Goal: Navigation & Orientation: Find specific page/section

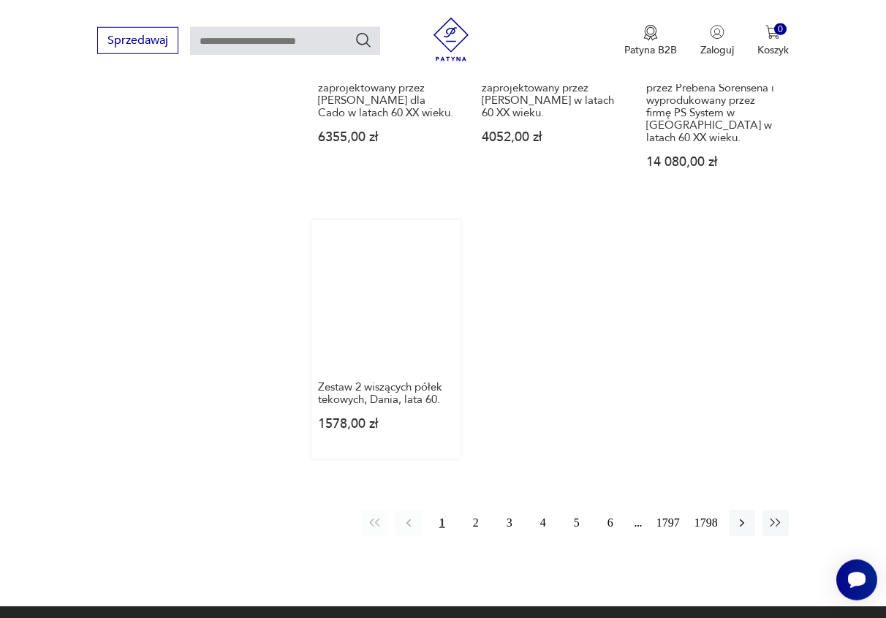
scroll to position [1856, 0]
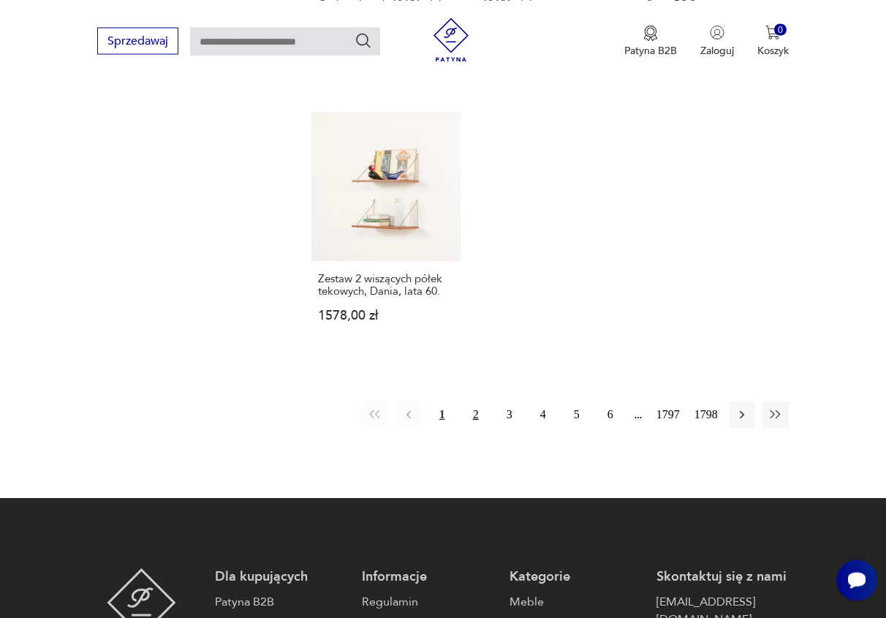
click at [475, 401] on button "2" at bounding box center [476, 414] width 26 height 26
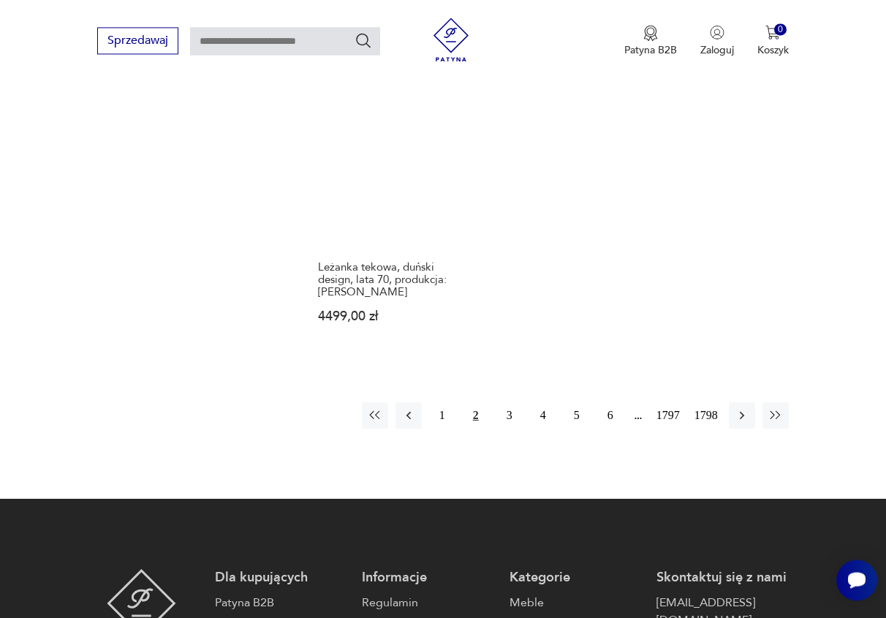
scroll to position [1831, 0]
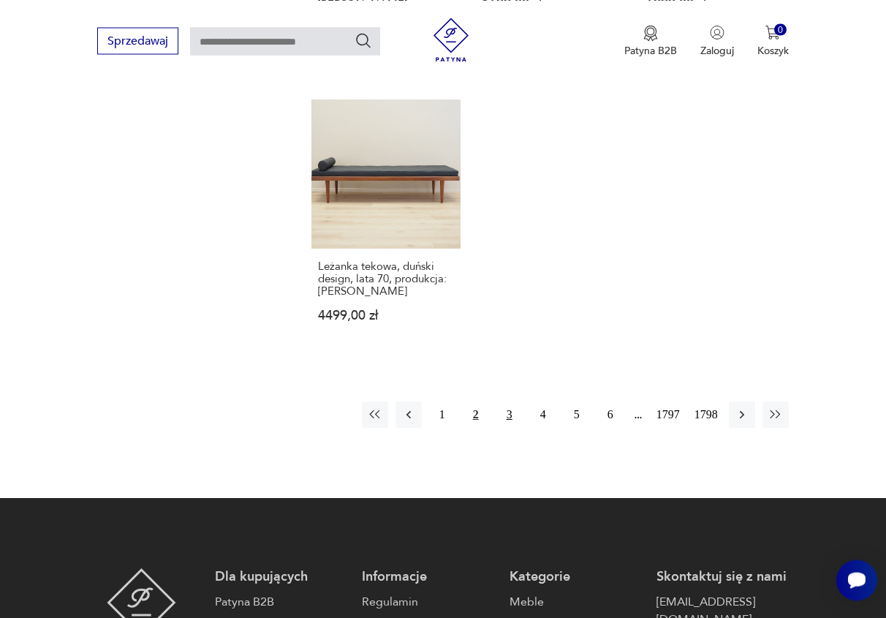
click at [511, 401] on button "3" at bounding box center [510, 414] width 26 height 26
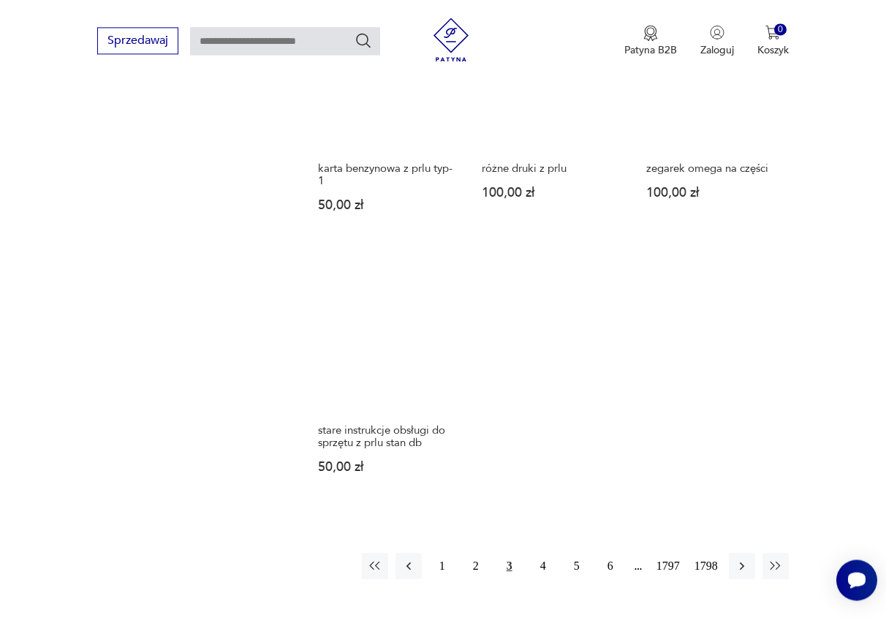
scroll to position [1682, 0]
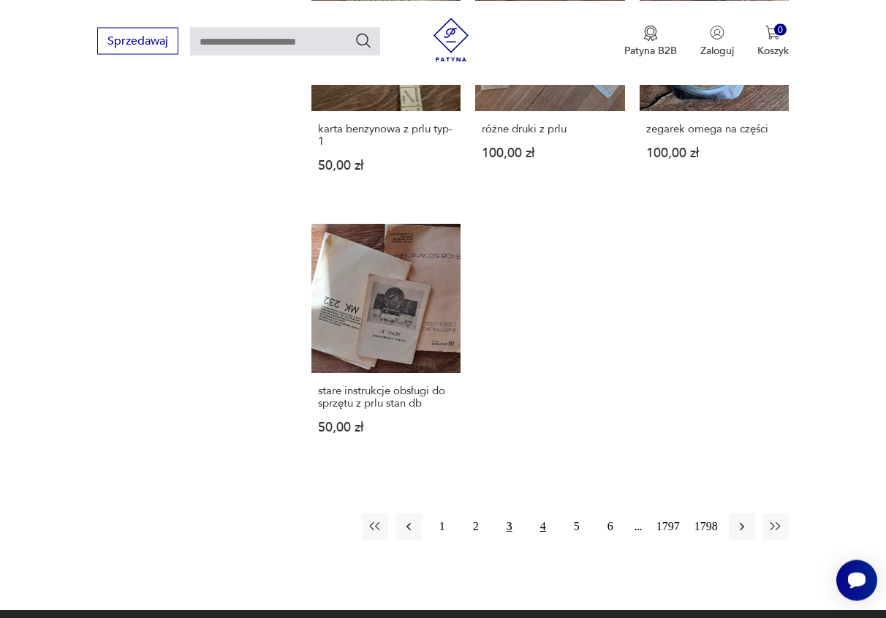
click at [544, 513] on button "4" at bounding box center [543, 526] width 26 height 26
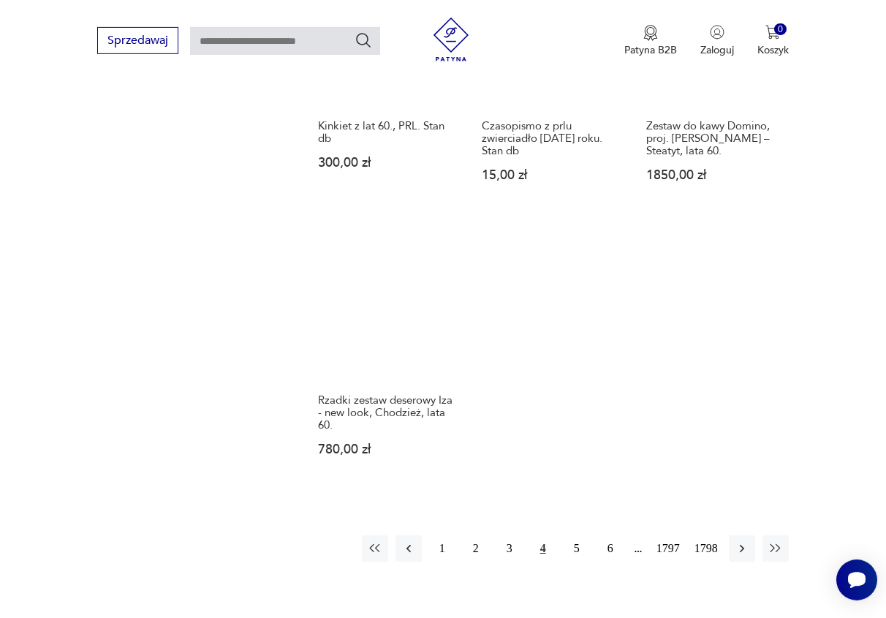
scroll to position [1682, 0]
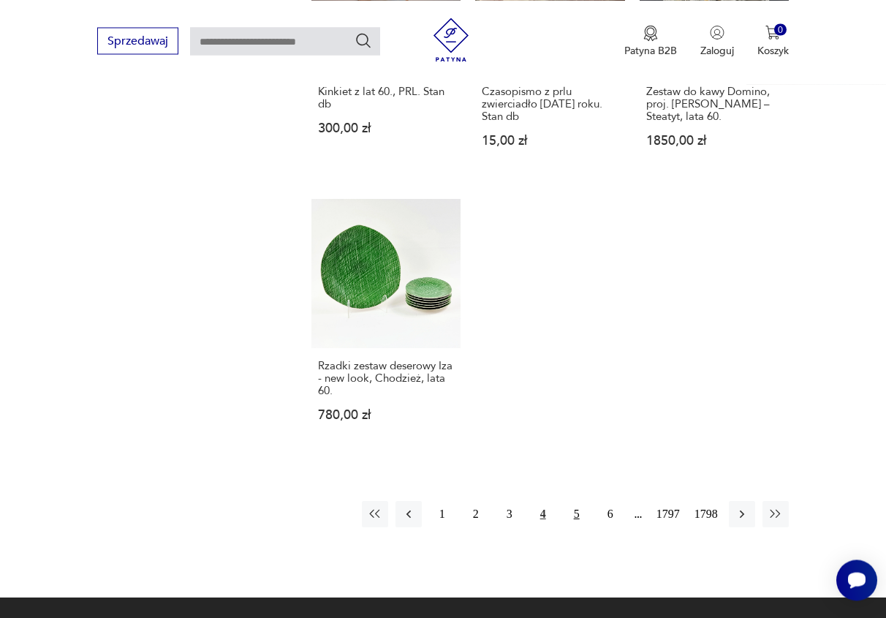
click at [580, 501] on button "5" at bounding box center [577, 514] width 26 height 26
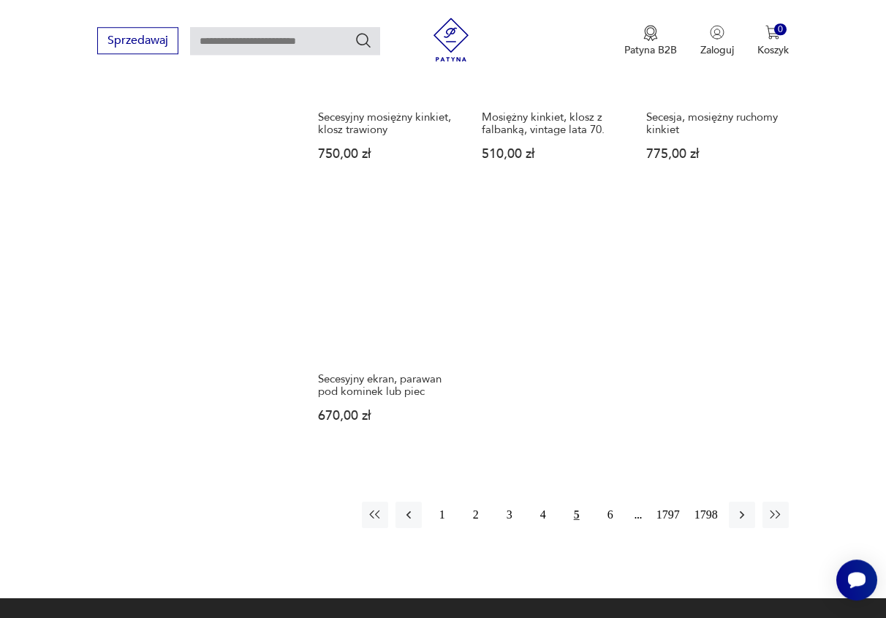
scroll to position [1757, 0]
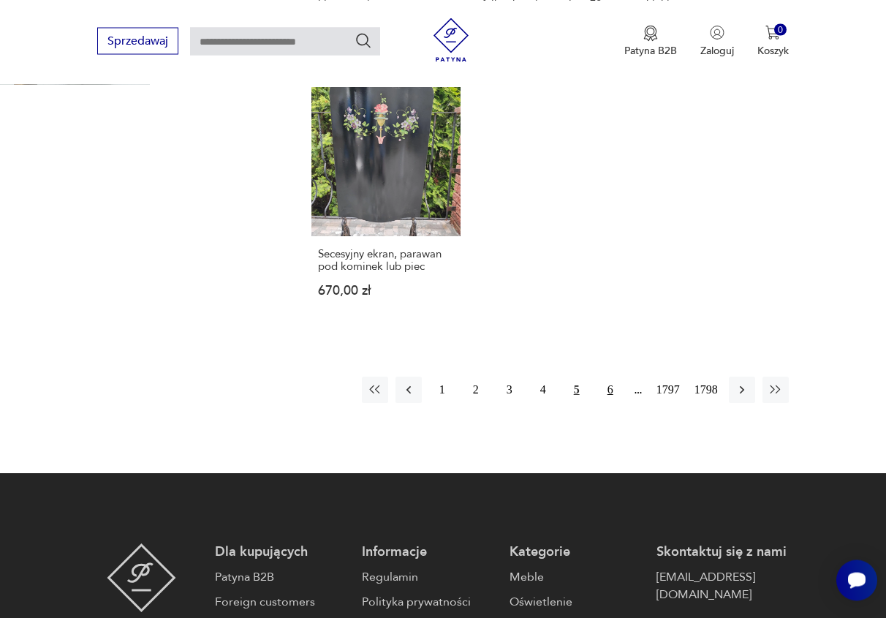
click at [611, 385] on button "6" at bounding box center [610, 390] width 26 height 26
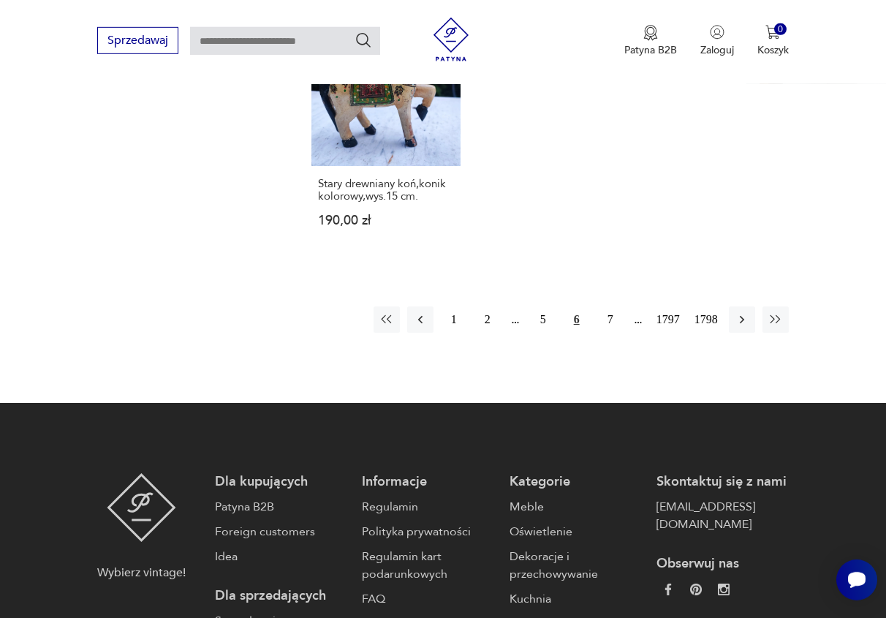
scroll to position [1831, 0]
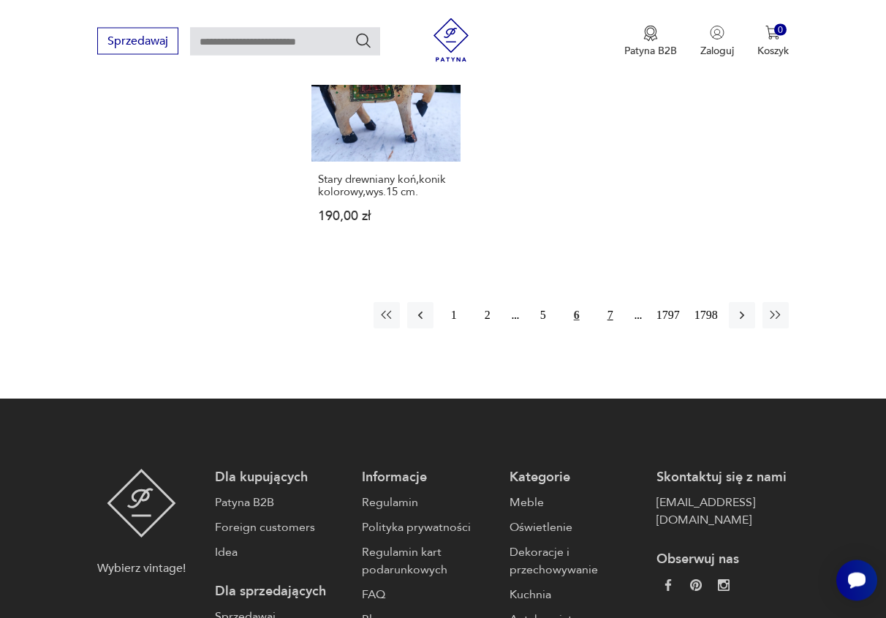
click at [611, 312] on button "7" at bounding box center [610, 315] width 26 height 26
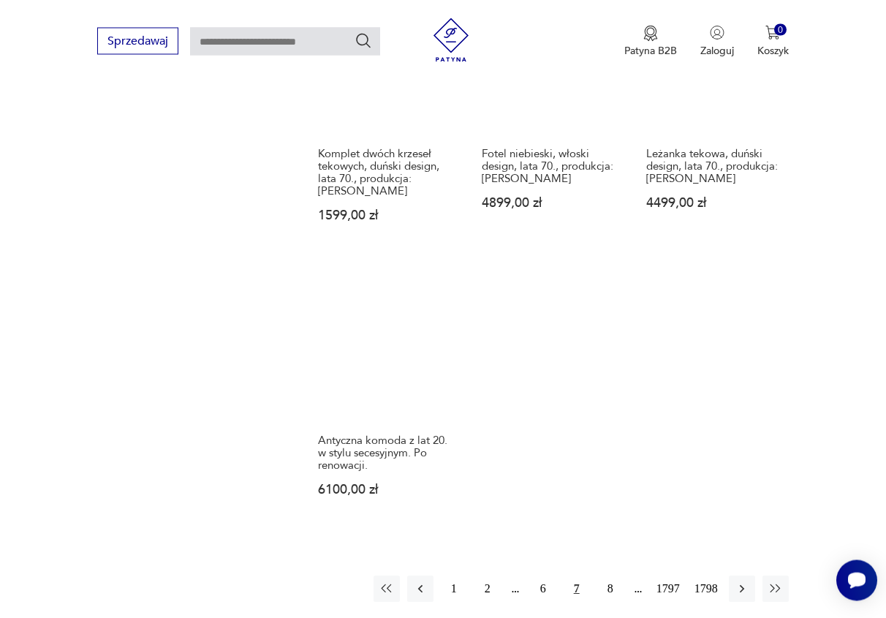
scroll to position [1757, 0]
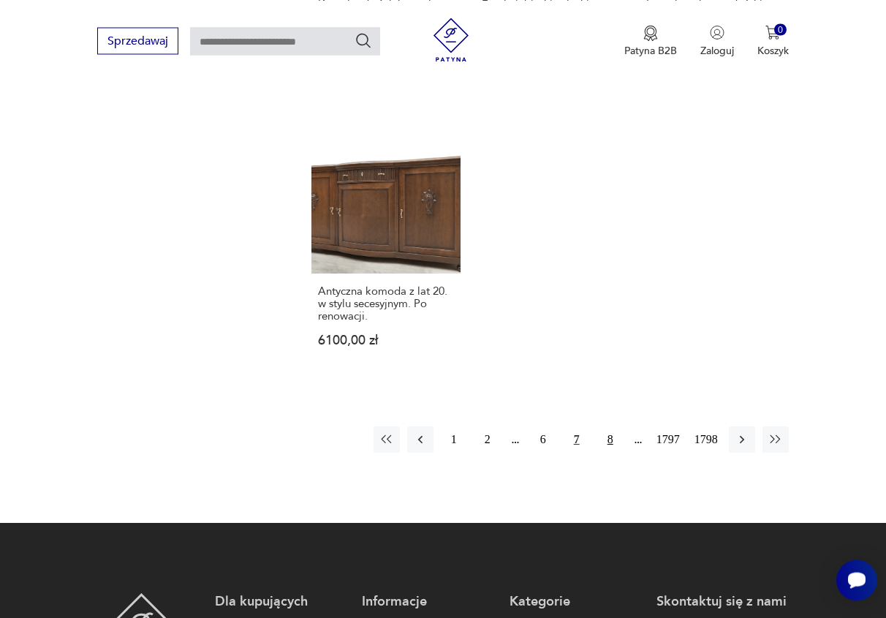
click at [609, 426] on button "8" at bounding box center [610, 439] width 26 height 26
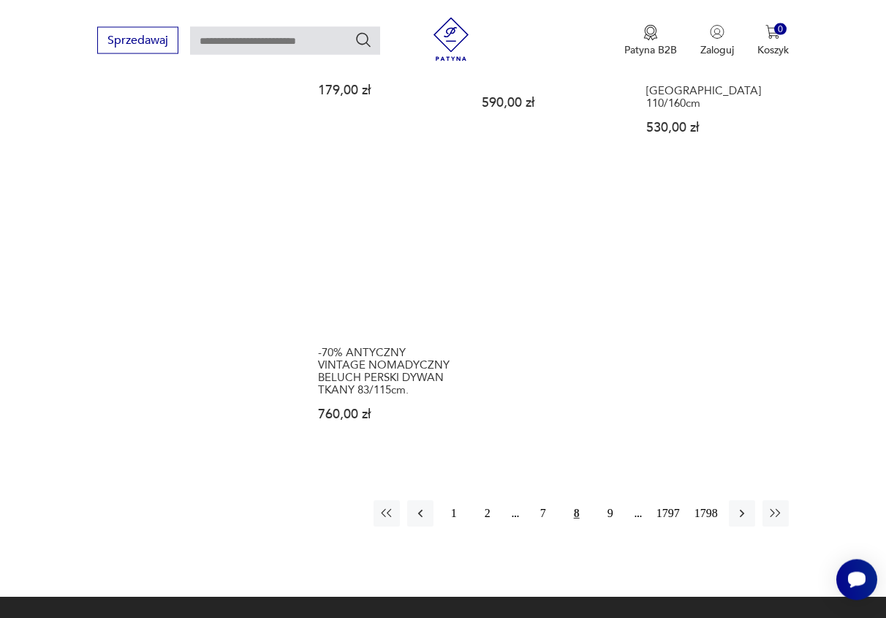
scroll to position [1757, 0]
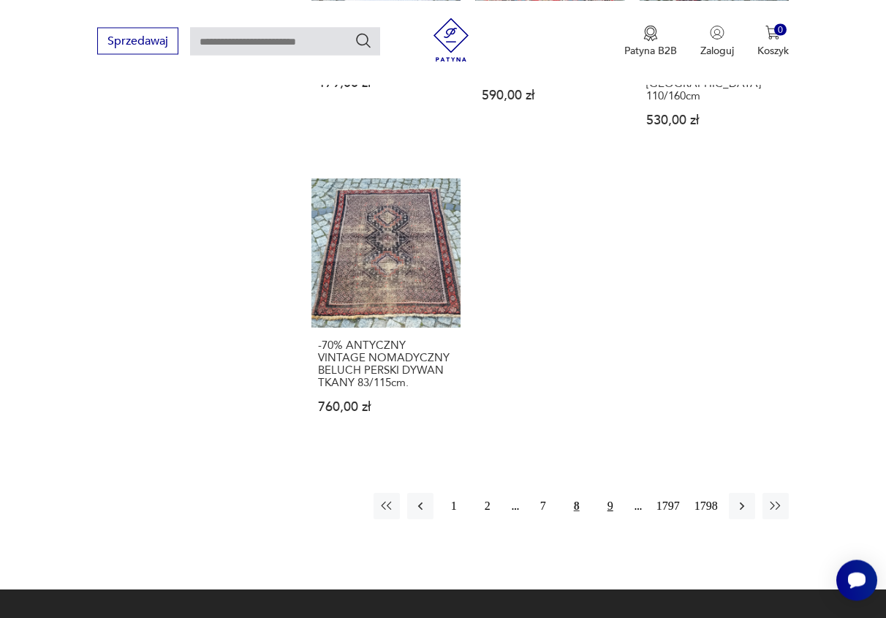
click at [612, 493] on button "9" at bounding box center [610, 506] width 26 height 26
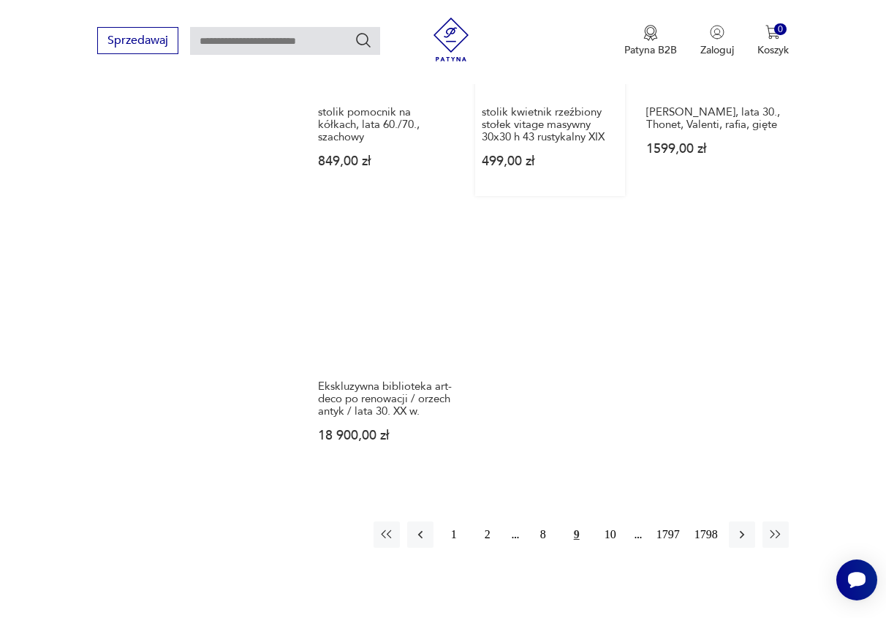
scroll to position [1682, 0]
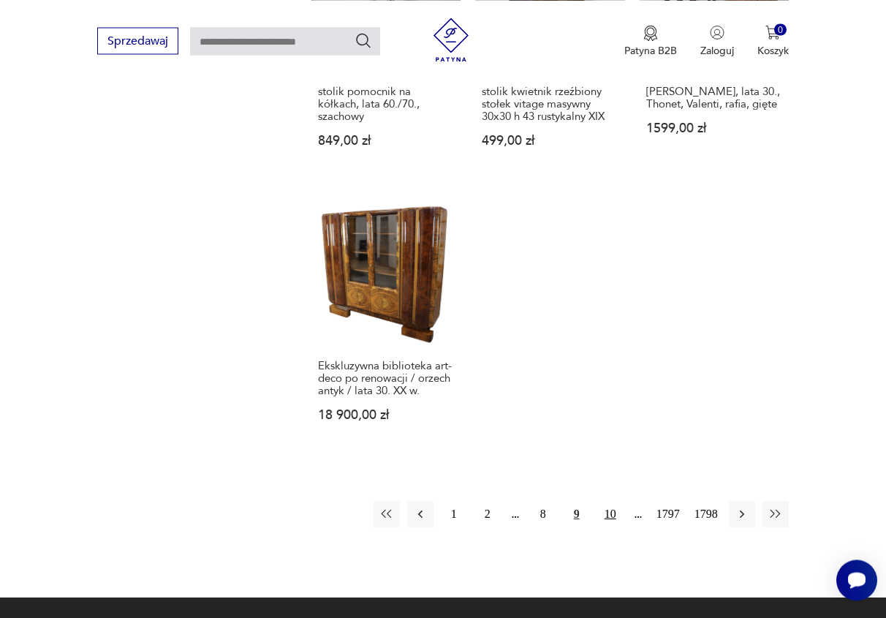
click at [613, 501] on button "10" at bounding box center [610, 514] width 26 height 26
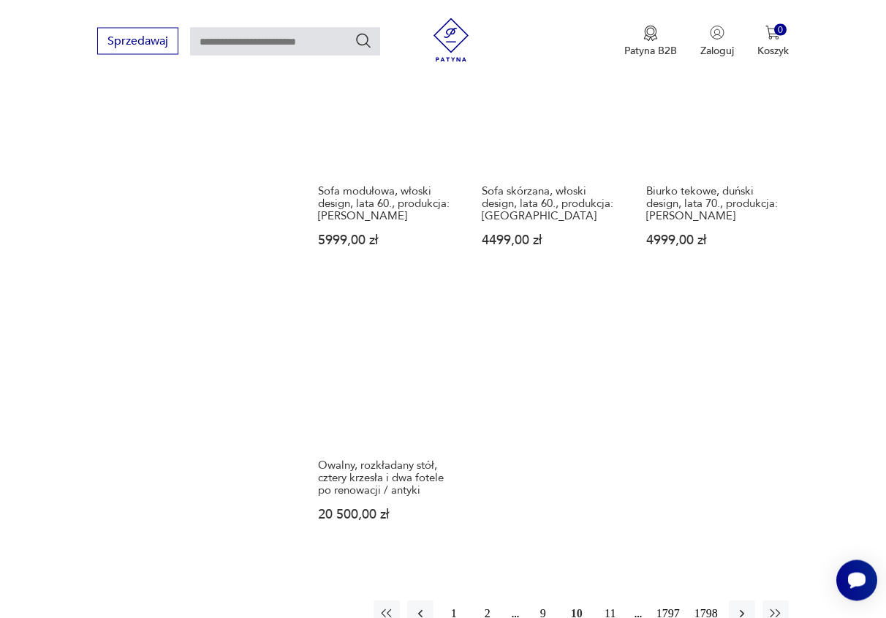
scroll to position [1757, 0]
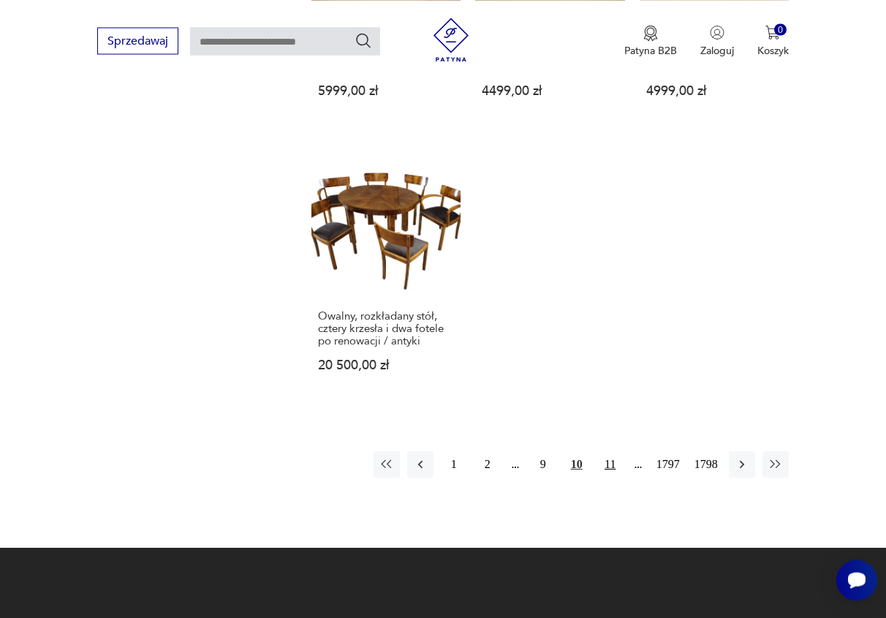
click at [612, 451] on button "11" at bounding box center [610, 464] width 26 height 26
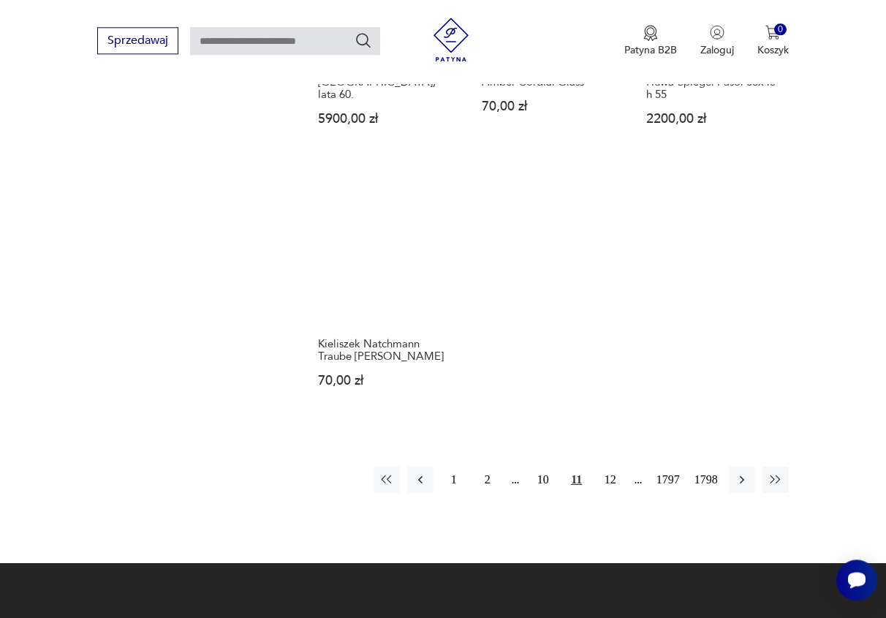
scroll to position [1757, 0]
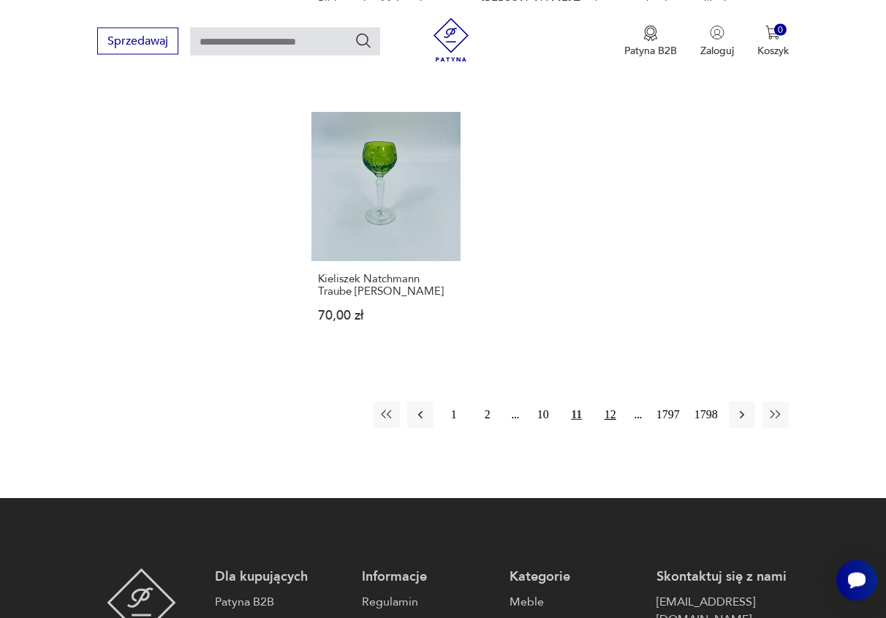
click at [614, 401] on button "12" at bounding box center [610, 414] width 26 height 26
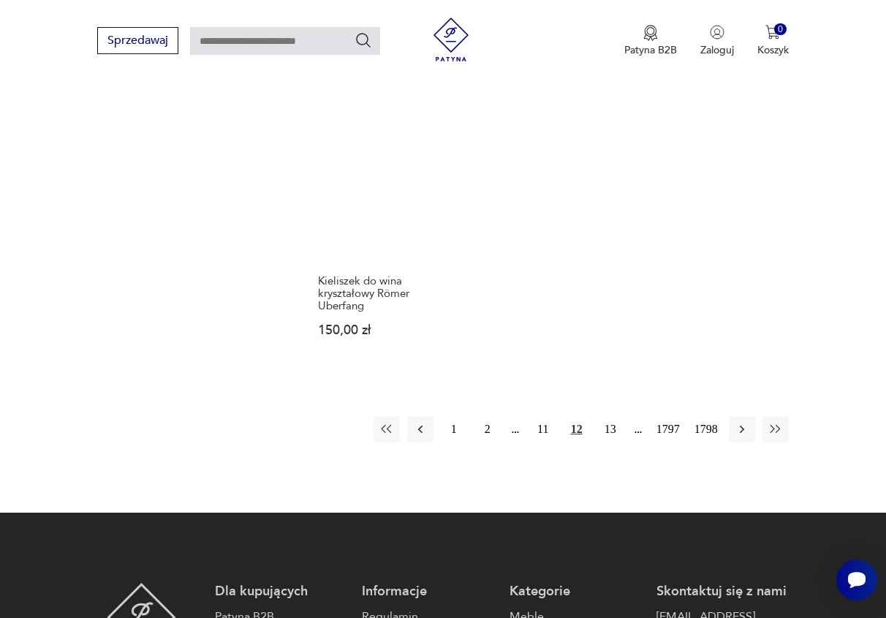
scroll to position [1682, 0]
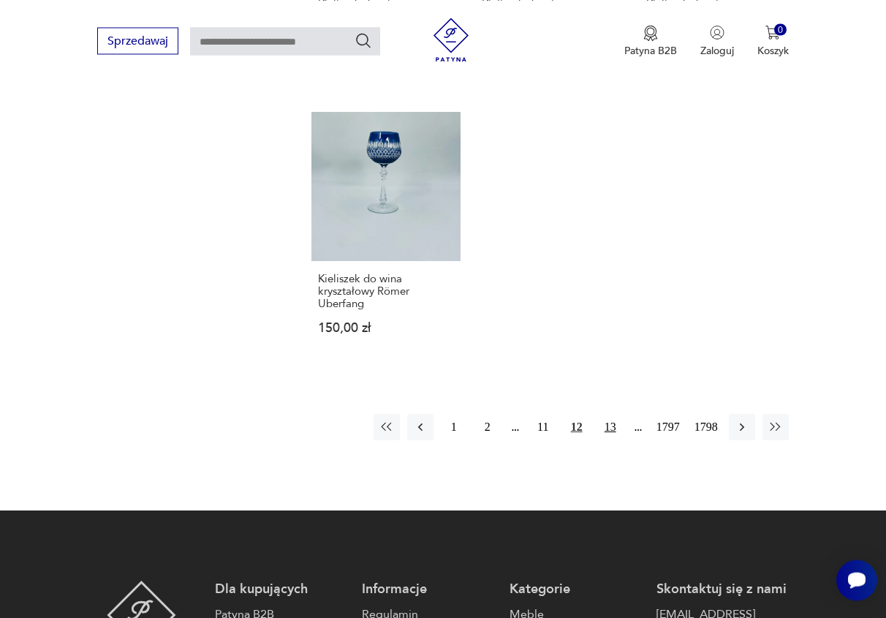
click at [608, 435] on button "13" at bounding box center [610, 427] width 26 height 26
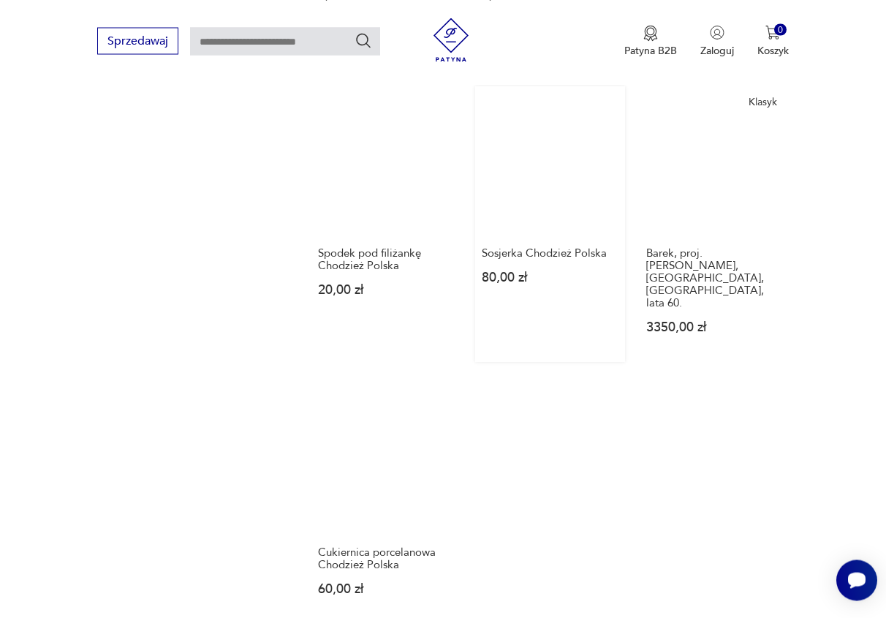
scroll to position [1682, 0]
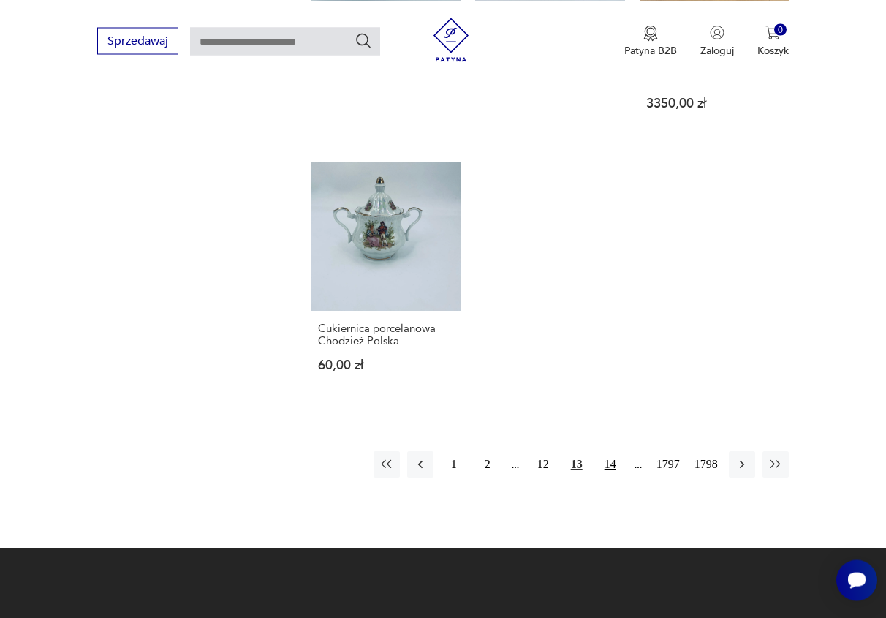
click at [611, 451] on button "14" at bounding box center [610, 464] width 26 height 26
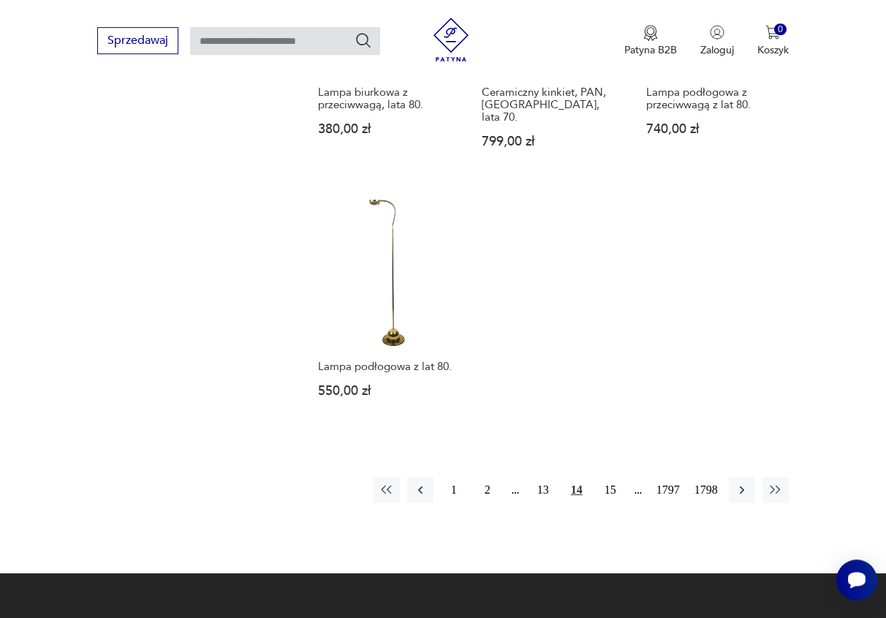
scroll to position [1682, 0]
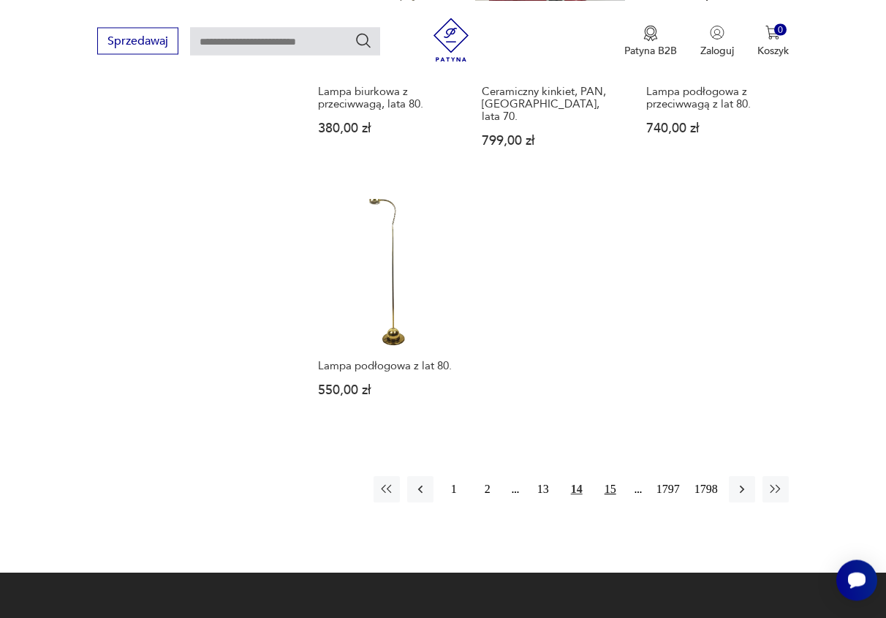
click at [613, 476] on button "15" at bounding box center [610, 489] width 26 height 26
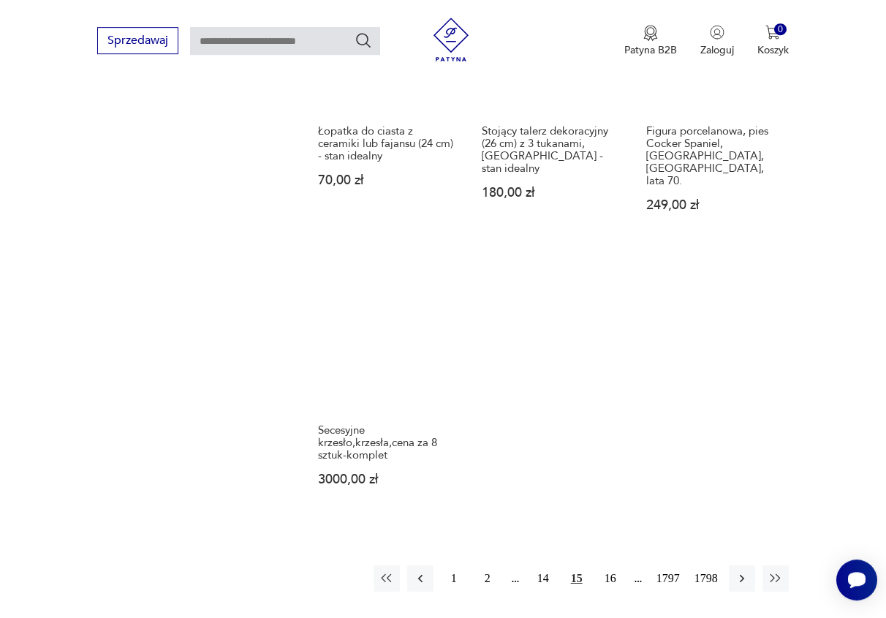
scroll to position [1757, 0]
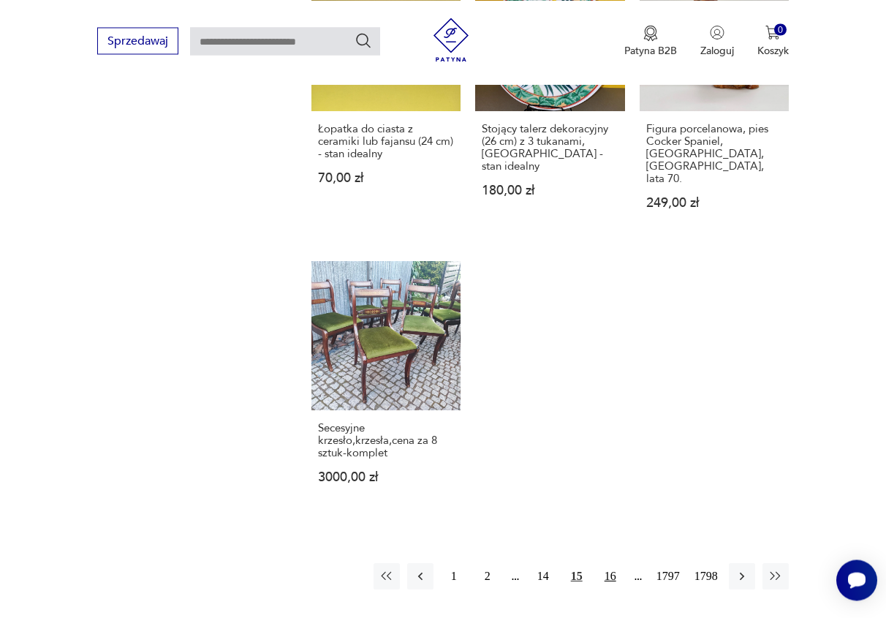
click at [612, 563] on button "16" at bounding box center [610, 576] width 26 height 26
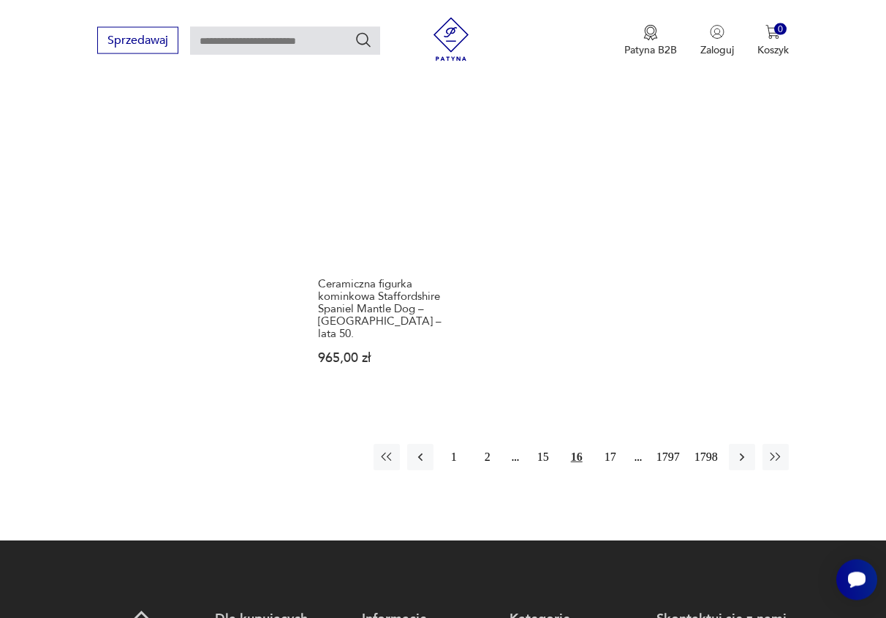
scroll to position [1831, 0]
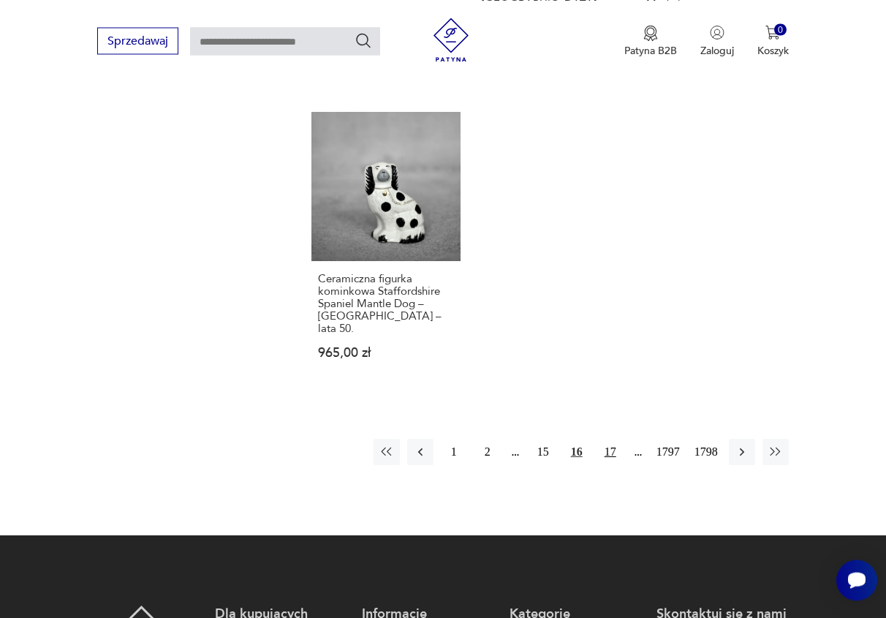
click at [605, 439] on button "17" at bounding box center [610, 452] width 26 height 26
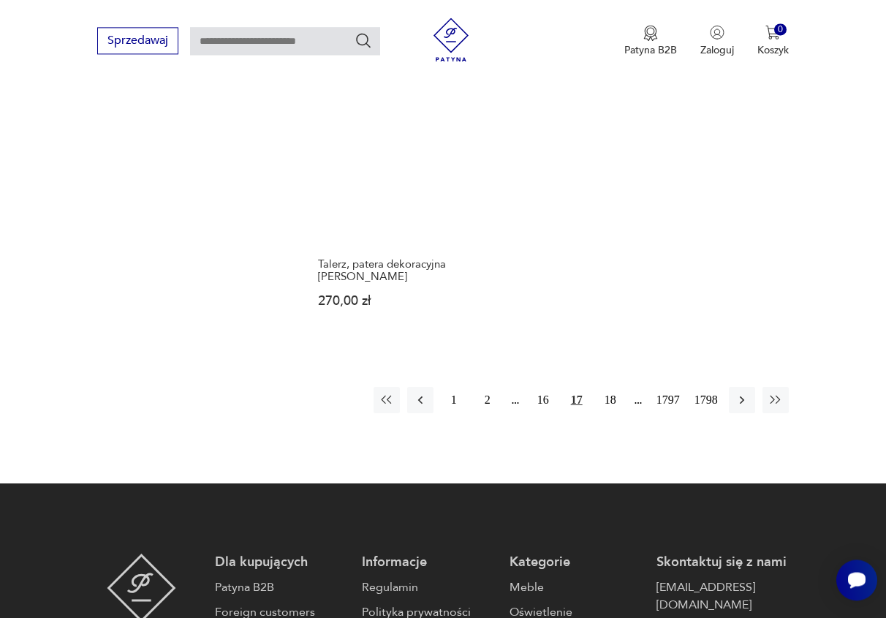
scroll to position [1757, 0]
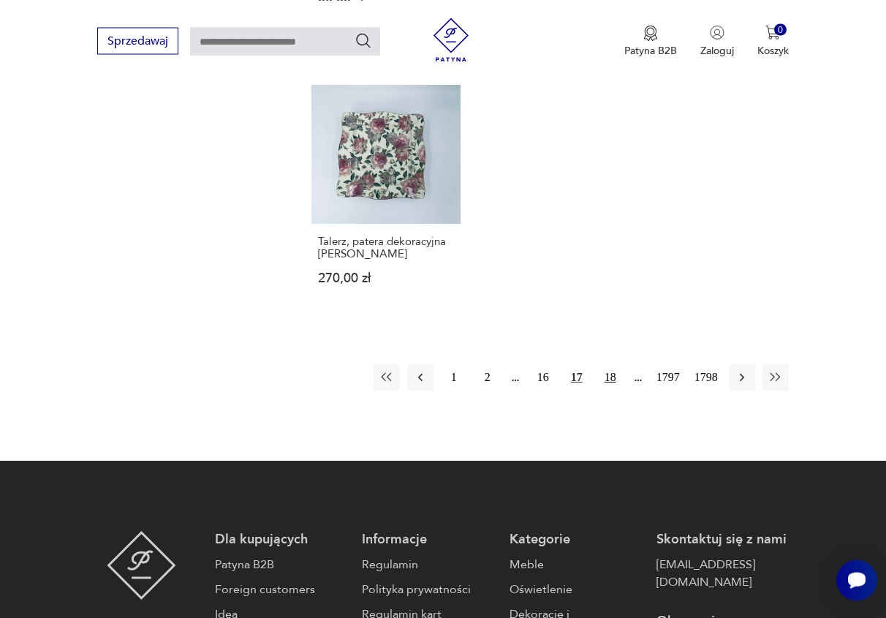
click at [615, 364] on button "18" at bounding box center [610, 377] width 26 height 26
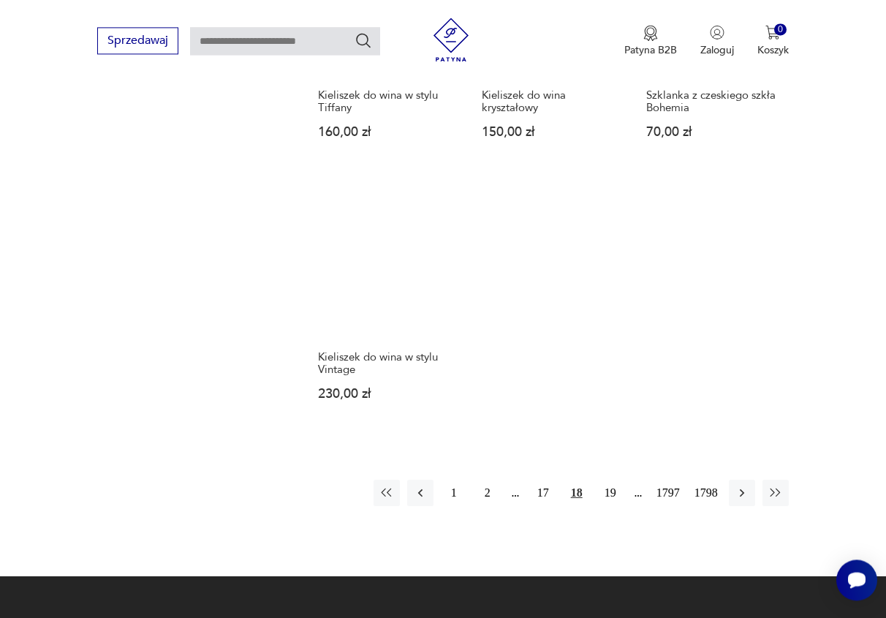
scroll to position [1682, 0]
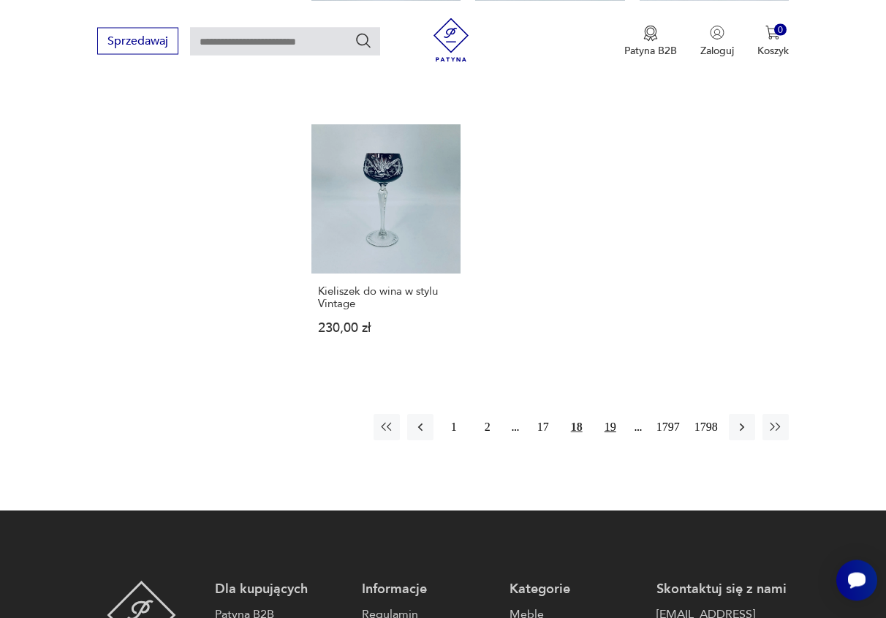
click at [605, 414] on button "19" at bounding box center [610, 427] width 26 height 26
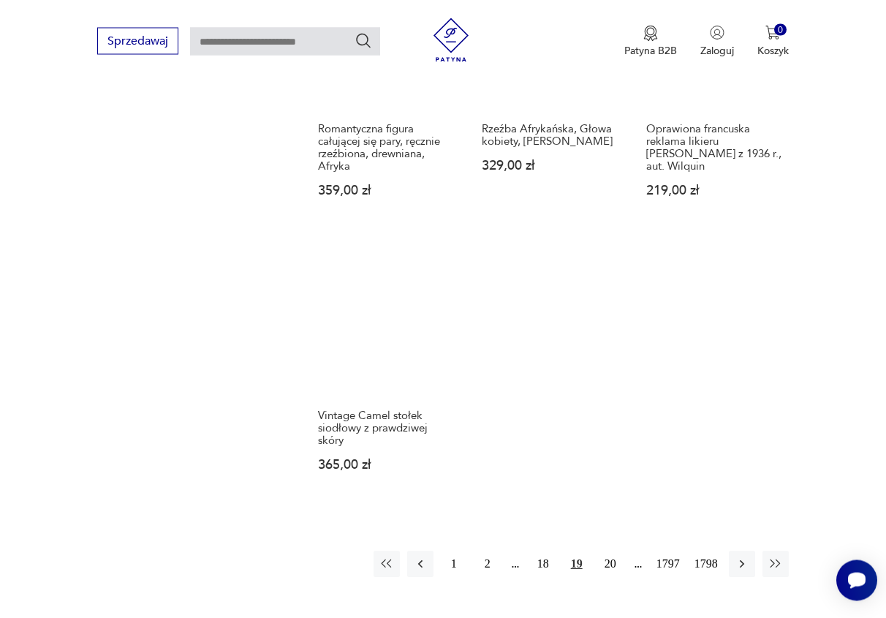
scroll to position [1757, 0]
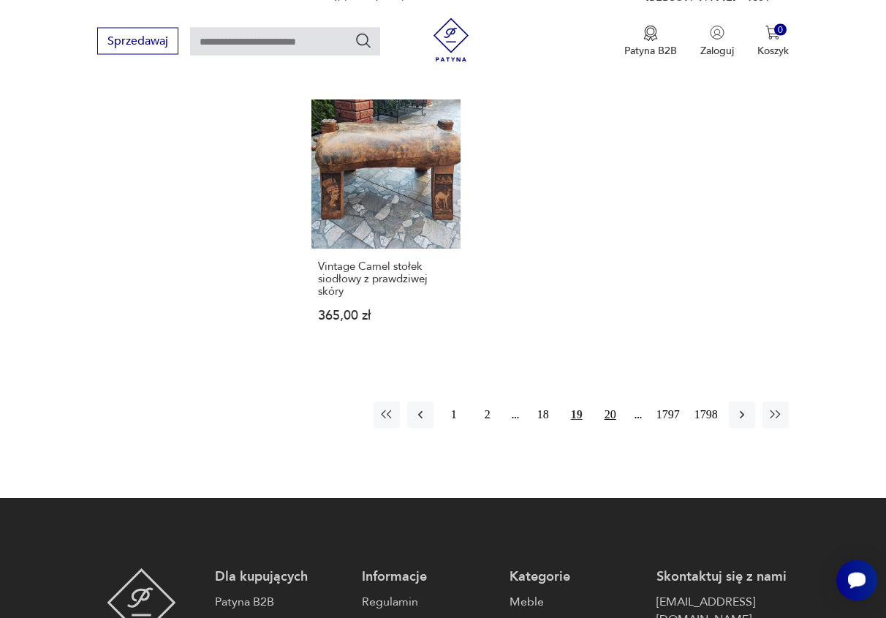
click at [608, 401] on button "20" at bounding box center [610, 414] width 26 height 26
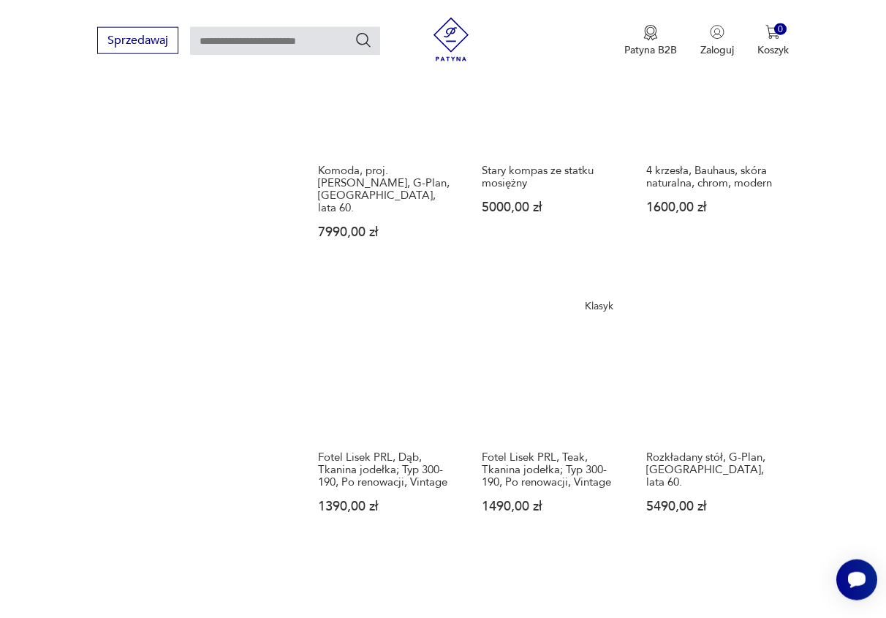
scroll to position [1159, 0]
